Goal: Check status

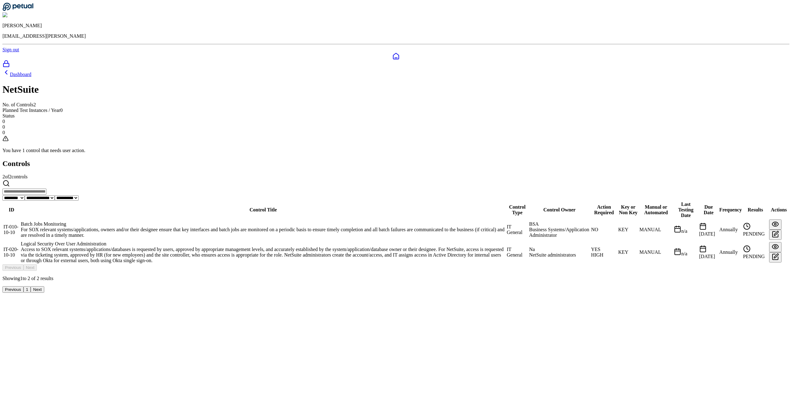
click at [294, 241] on div "Logical Security Over User Administration" at bounding box center [263, 244] width 485 height 6
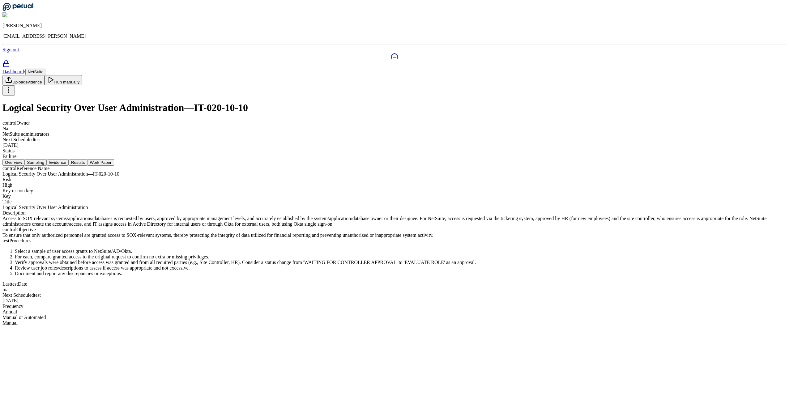
click at [87, 159] on button "Results" at bounding box center [78, 162] width 19 height 6
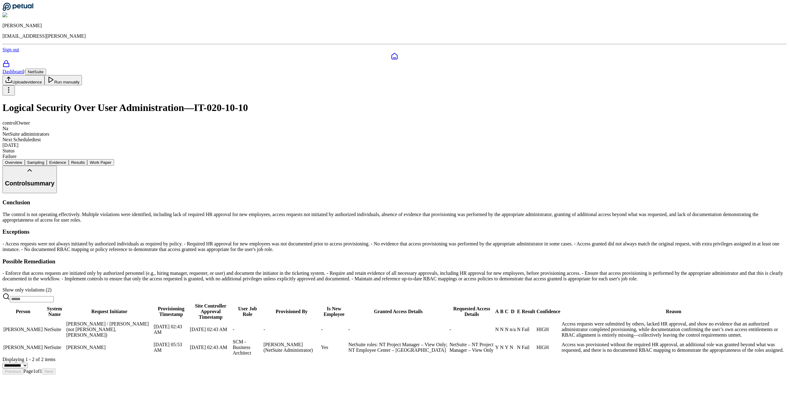
click at [8, 60] on div at bounding box center [394, 64] width 784 height 9
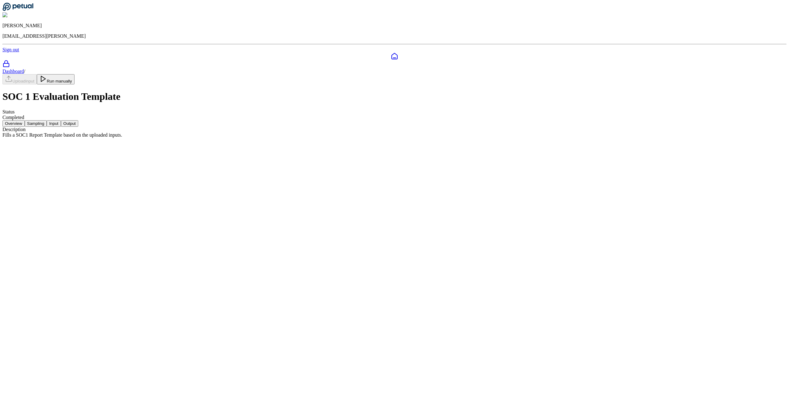
click at [47, 120] on button "Sampling" at bounding box center [36, 123] width 22 height 6
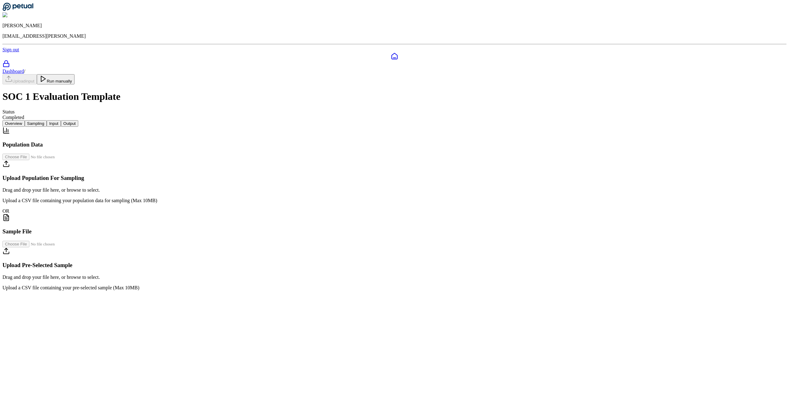
click at [61, 120] on button "Input" at bounding box center [54, 123] width 14 height 6
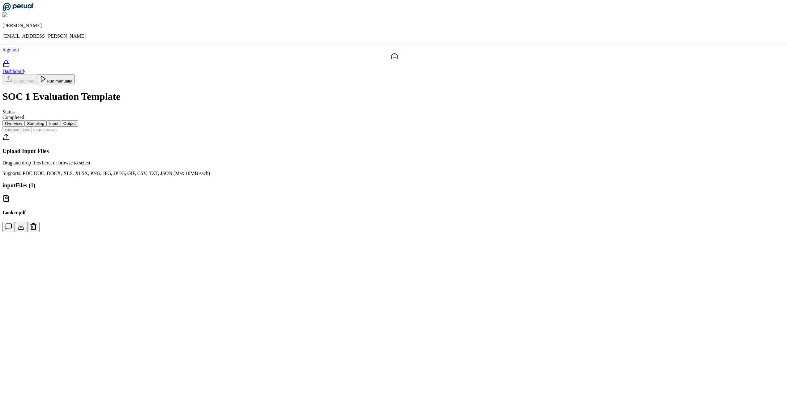
click at [78, 120] on button "Output" at bounding box center [69, 123] width 17 height 6
